Goal: Task Accomplishment & Management: Use online tool/utility

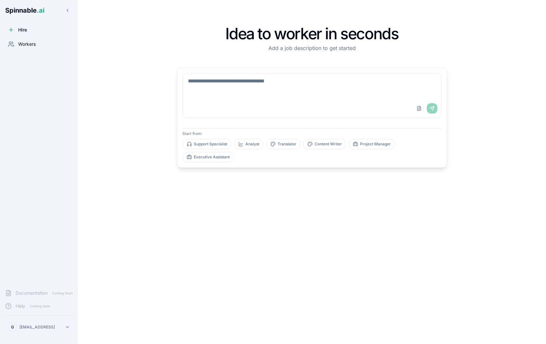
click at [27, 41] on span "Workers" at bounding box center [27, 44] width 18 height 6
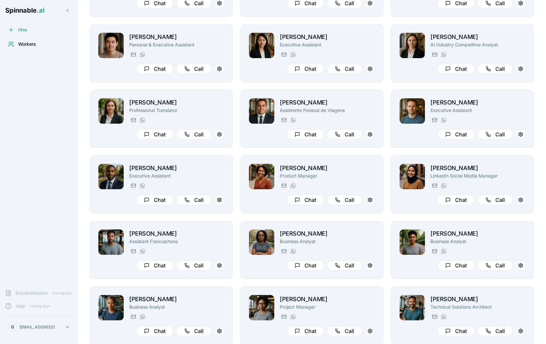
scroll to position [350, 0]
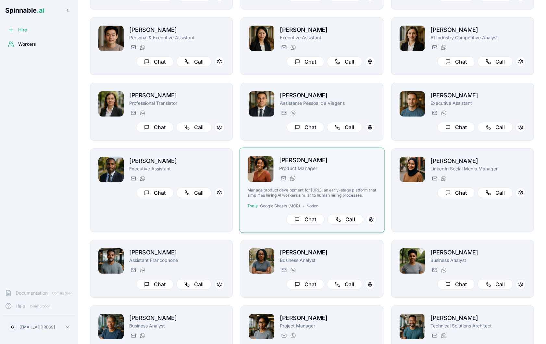
click at [364, 173] on div "Taylor Mitchell Product Manager taylor.mitchell@getspinnable.ai +351 915 743 953" at bounding box center [327, 169] width 97 height 27
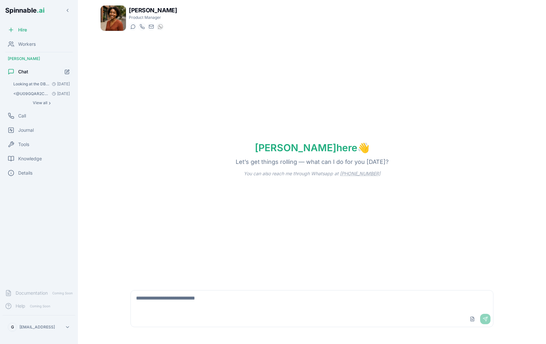
click at [228, 307] on textarea at bounding box center [312, 301] width 362 height 21
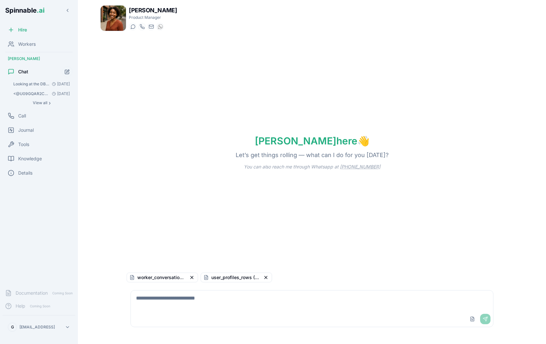
click at [234, 305] on textarea at bounding box center [312, 301] width 362 height 21
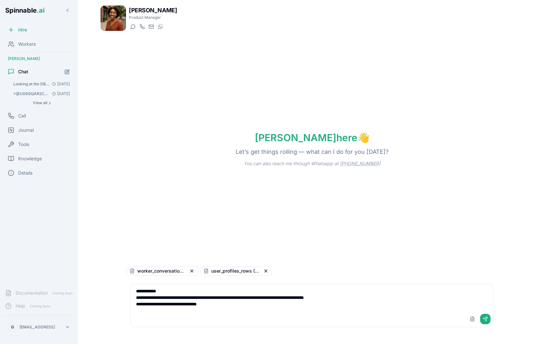
type textarea "**********"
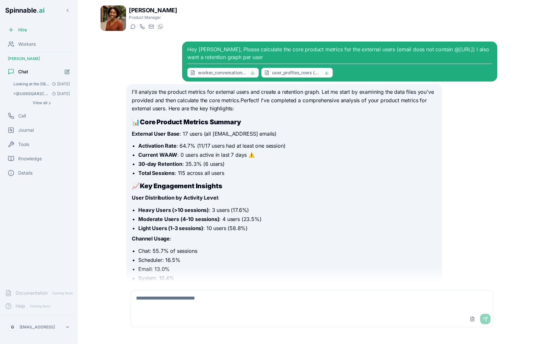
scroll to position [178, 0]
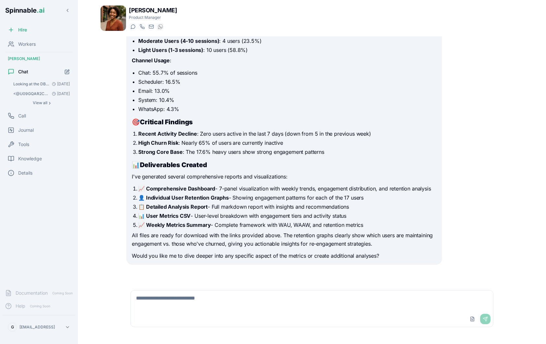
click at [203, 299] on textarea at bounding box center [312, 301] width 362 height 21
click at [246, 230] on div "I'll analyze the product metrics for external users and create a retention grap…" at bounding box center [284, 85] width 305 height 351
click at [180, 183] on div "I'll analyze the product metrics for external users and create a retention grap…" at bounding box center [284, 85] width 305 height 351
click at [167, 312] on div "Upload File Send" at bounding box center [312, 319] width 362 height 16
click at [164, 302] on textarea at bounding box center [312, 301] width 362 height 21
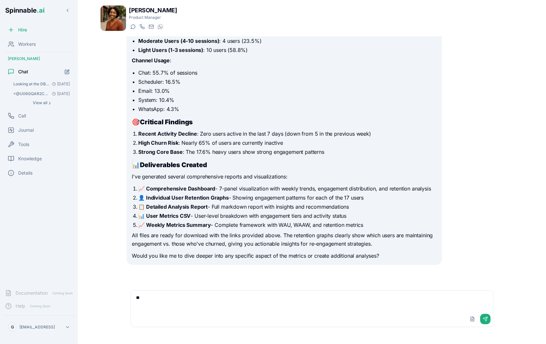
type textarea "*"
type textarea "**********"
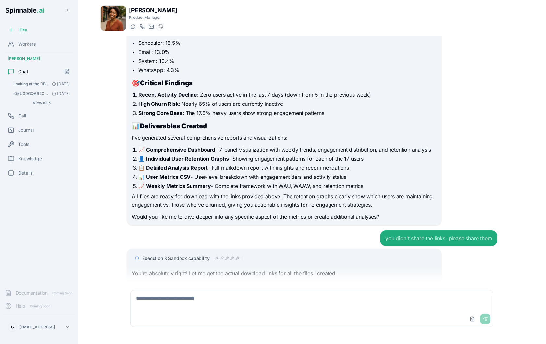
scroll to position [406, 0]
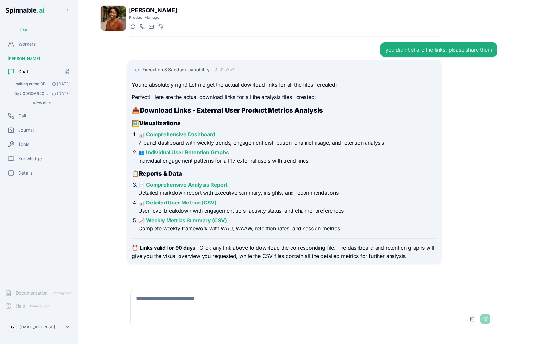
click at [195, 135] on link "📊 Comprehensive Dashboard" at bounding box center [176, 134] width 77 height 6
click at [208, 153] on link "👥 Individual User Retention Graphs" at bounding box center [183, 152] width 91 height 6
click at [214, 185] on link "📄 Comprehensive Analysis Report" at bounding box center [182, 184] width 89 height 6
click at [208, 306] on textarea at bounding box center [312, 301] width 362 height 21
click at [31, 42] on span "Workers" at bounding box center [27, 44] width 18 height 6
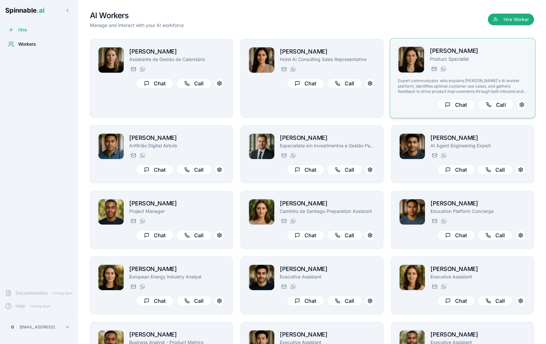
click at [520, 61] on p "Product Specialist" at bounding box center [478, 59] width 97 height 6
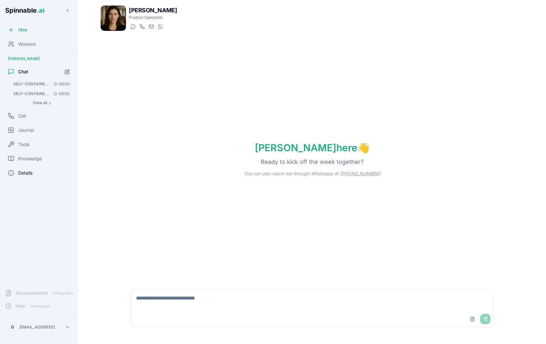
click at [35, 171] on div "Details" at bounding box center [39, 173] width 73 height 13
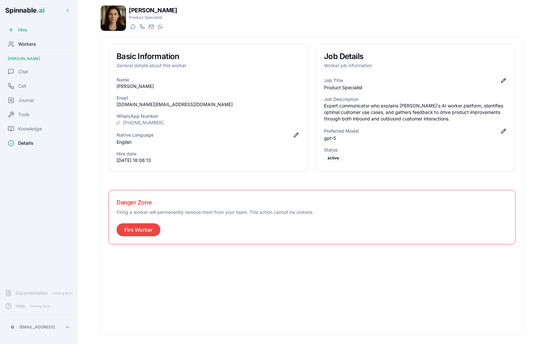
click at [40, 47] on div "Workers" at bounding box center [39, 44] width 73 height 13
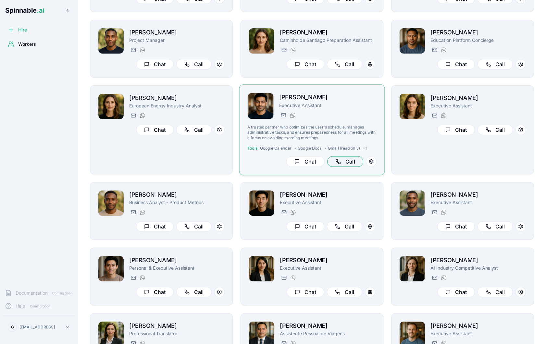
scroll to position [146, 0]
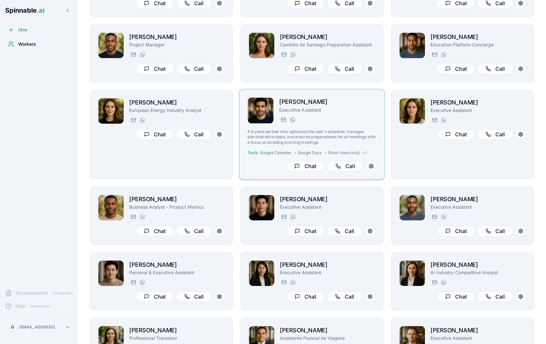
click at [357, 114] on div "Tariq Muller Executive Assistant tariq.muller@getspinnable.ai +351 915 743 953" at bounding box center [327, 110] width 97 height 27
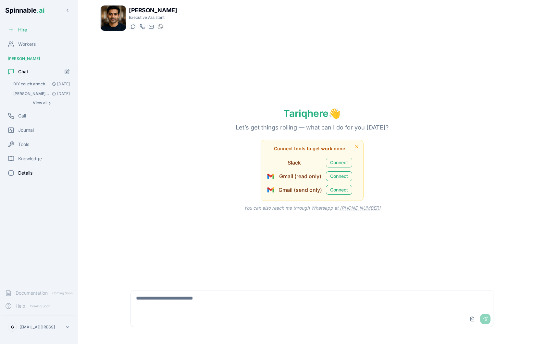
click at [26, 174] on span "Details" at bounding box center [25, 173] width 14 height 6
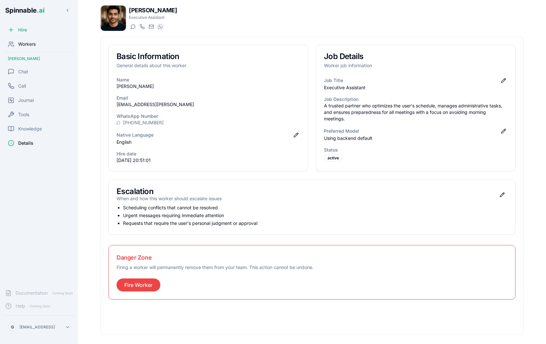
click at [29, 43] on span "Workers" at bounding box center [27, 44] width 18 height 6
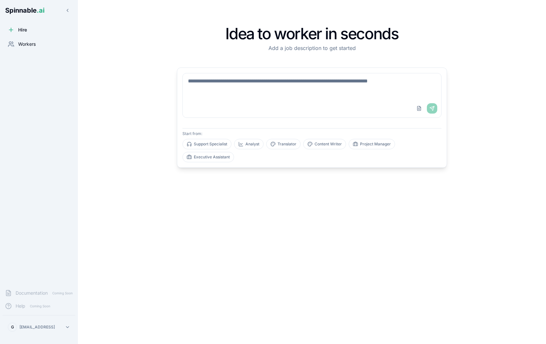
click at [39, 47] on div "Workers" at bounding box center [39, 44] width 73 height 13
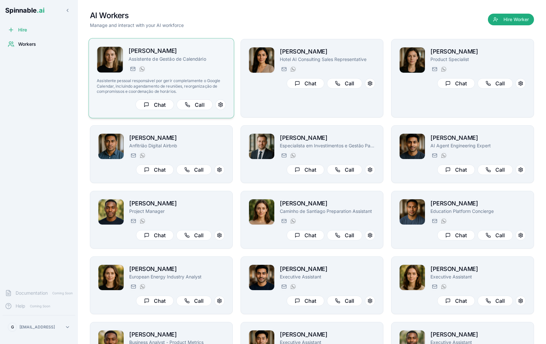
click at [173, 62] on p "Assistente de Gestão de Calendário" at bounding box center [177, 59] width 97 height 6
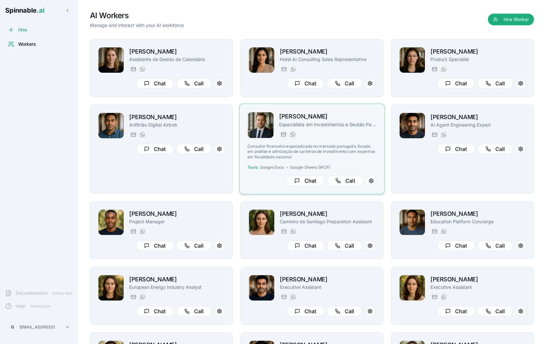
click at [323, 157] on p "Consultor financeiro especializado no mercado português, focado em análise e ot…" at bounding box center [311, 152] width 129 height 16
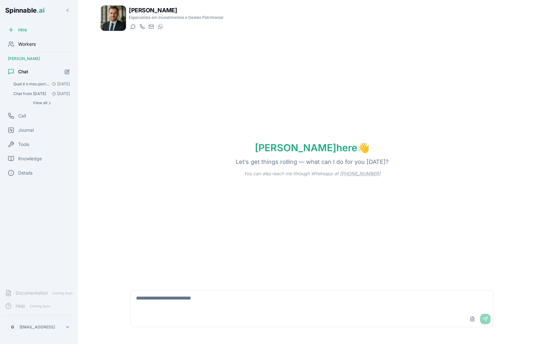
click at [43, 44] on div "Workers" at bounding box center [39, 44] width 73 height 13
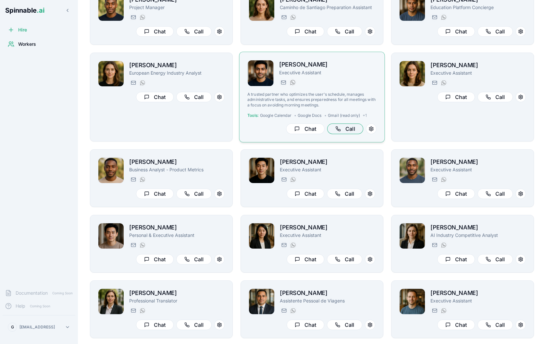
scroll to position [183, 0]
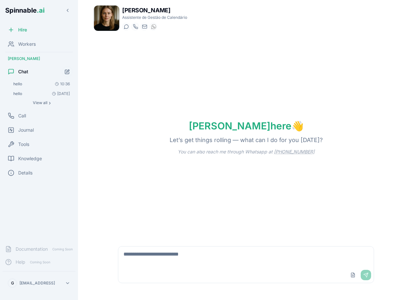
click at [162, 256] on textarea at bounding box center [245, 257] width 255 height 21
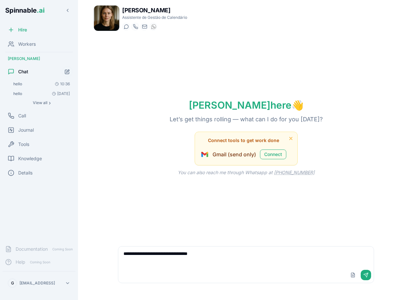
type textarea "**********"
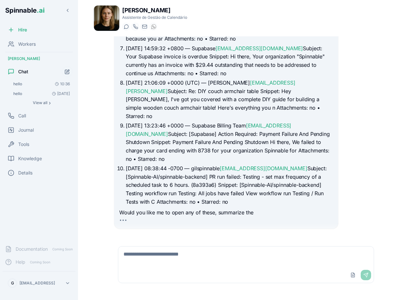
scroll to position [305, 0]
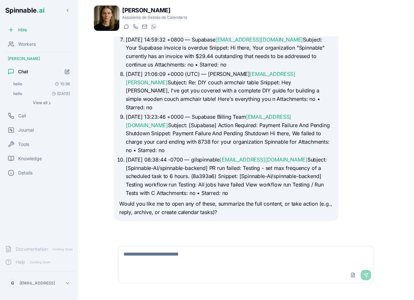
scroll to position [280, 0]
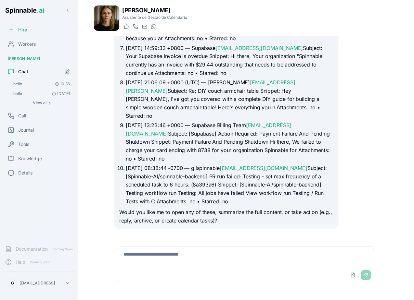
click at [164, 254] on textarea at bounding box center [245, 257] width 255 height 21
type textarea "**********"
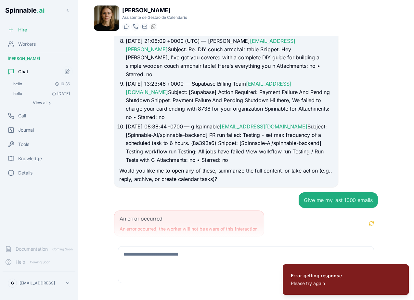
scroll to position [330, 0]
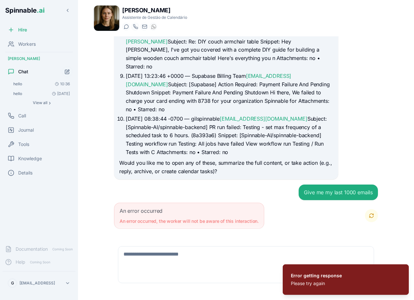
click at [371, 210] on button "Retry" at bounding box center [371, 215] width 13 height 13
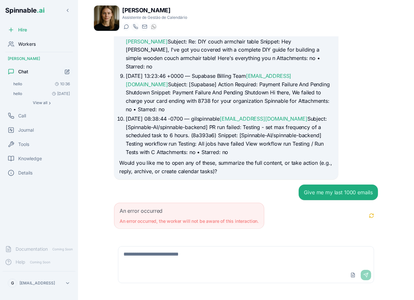
click at [44, 47] on div "Workers" at bounding box center [39, 44] width 73 height 13
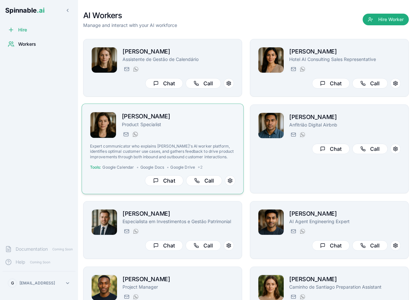
click at [193, 126] on p "Product Specialist" at bounding box center [179, 124] width 114 height 6
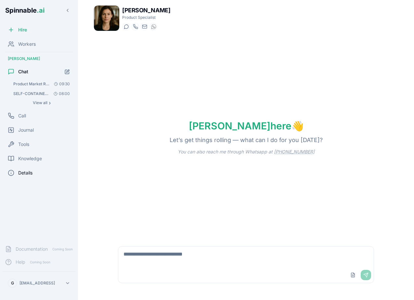
click at [37, 173] on div "Details" at bounding box center [39, 173] width 73 height 13
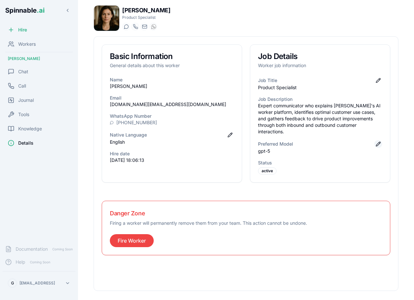
click at [377, 140] on button "Edit preferred model" at bounding box center [378, 144] width 8 height 8
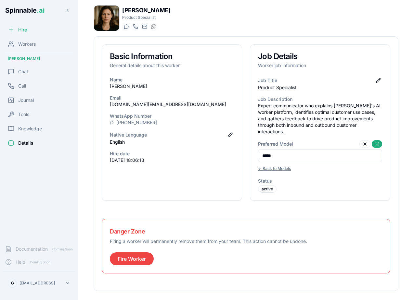
click at [338, 149] on input "*****" at bounding box center [320, 155] width 124 height 13
click at [287, 165] on button "← Back to Models" at bounding box center [274, 169] width 33 height 8
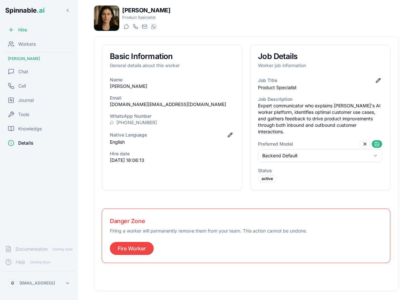
click at [378, 140] on button at bounding box center [376, 144] width 10 height 8
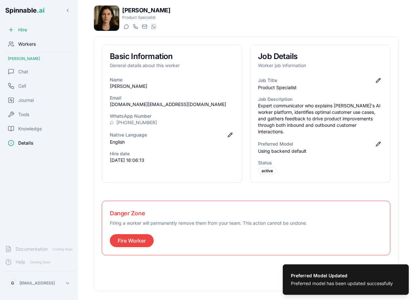
click at [45, 39] on div "Workers" at bounding box center [39, 44] width 73 height 13
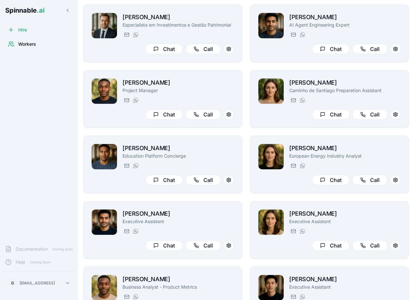
scroll to position [166, 0]
